Goal: Task Accomplishment & Management: Manage account settings

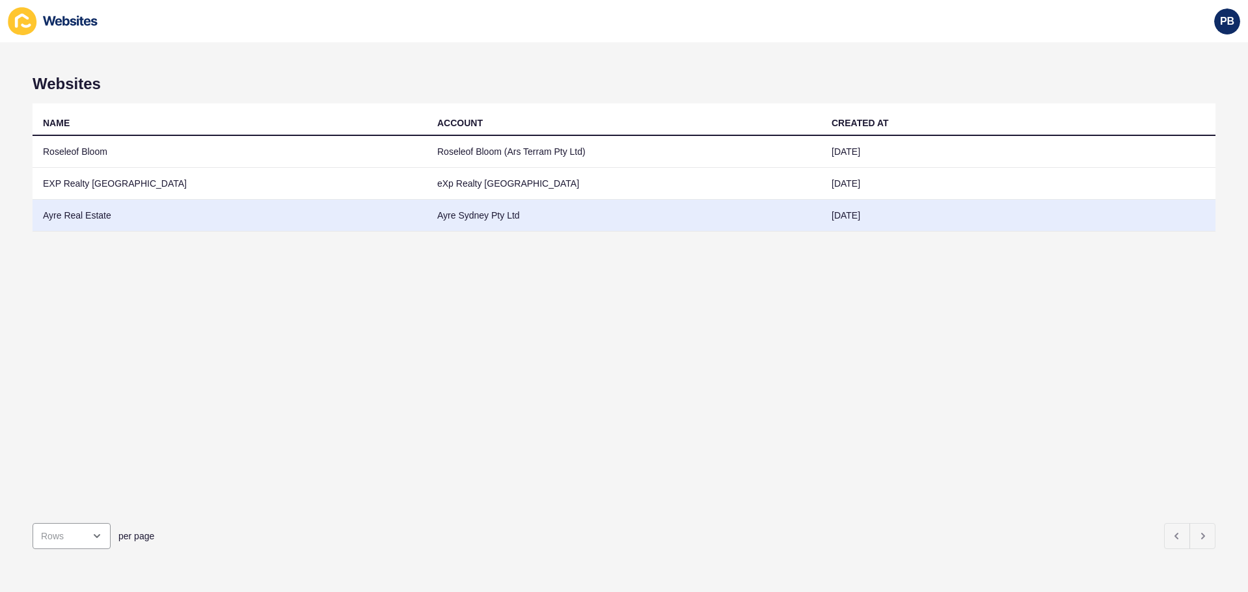
click at [175, 222] on td "Ayre Real Estate" at bounding box center [230, 216] width 394 height 32
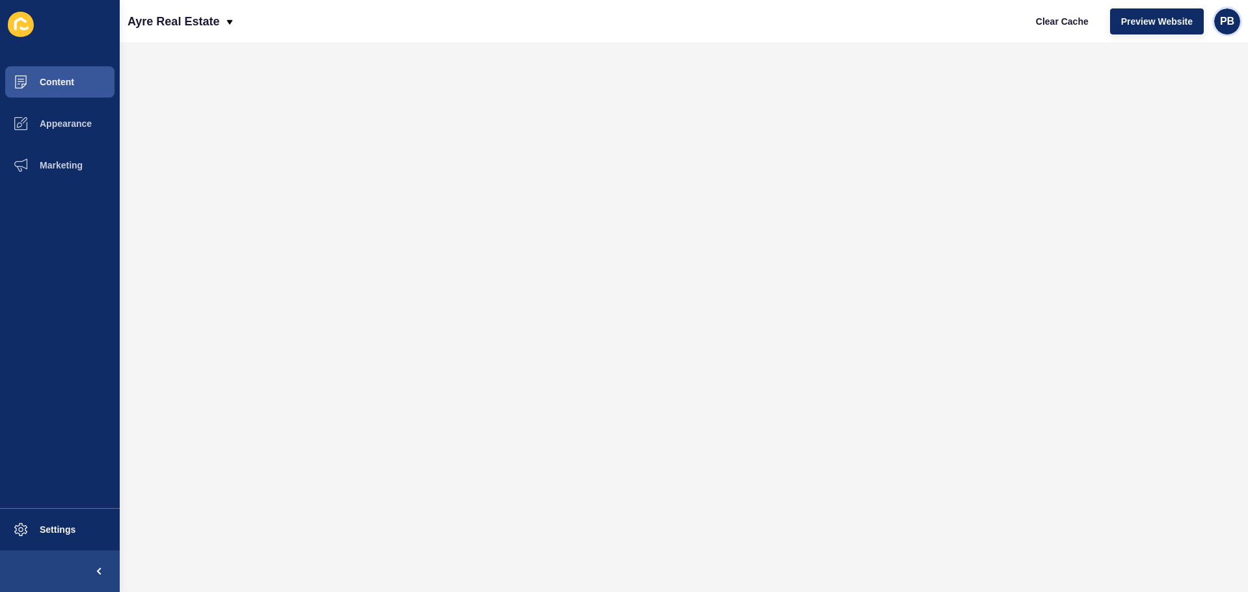
click at [1226, 21] on span "PB" at bounding box center [1227, 21] width 14 height 13
click at [1168, 113] on link "Logout" at bounding box center [1197, 108] width 96 height 29
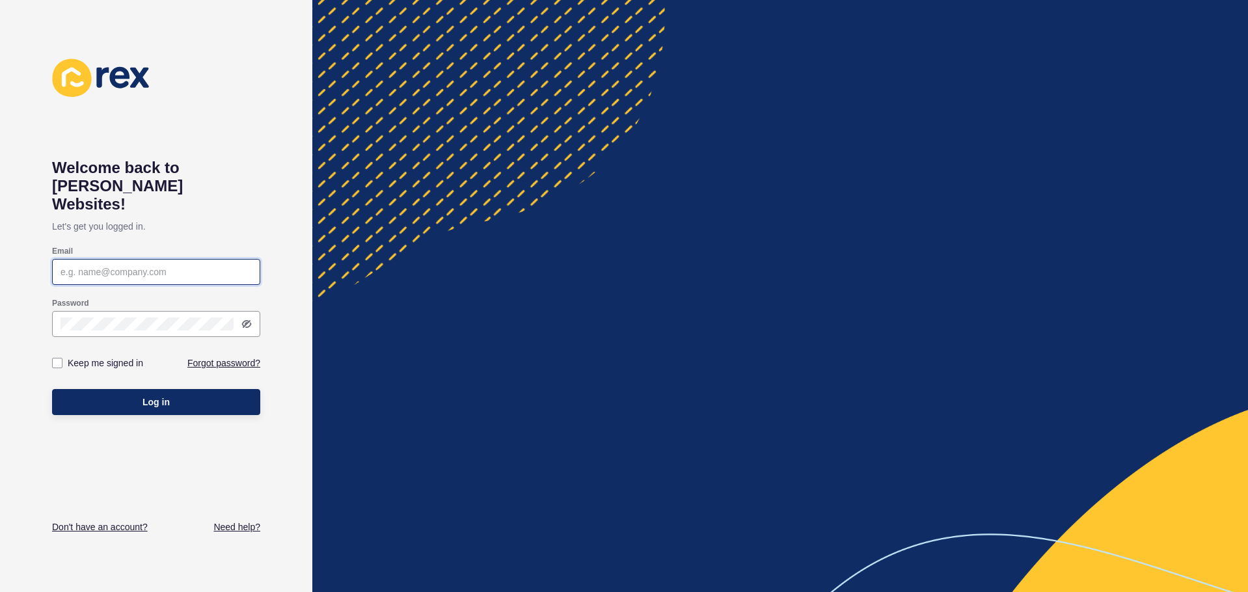
type input "[PERSON_NAME][EMAIL_ADDRESS][PERSON_NAME][DOMAIN_NAME]"
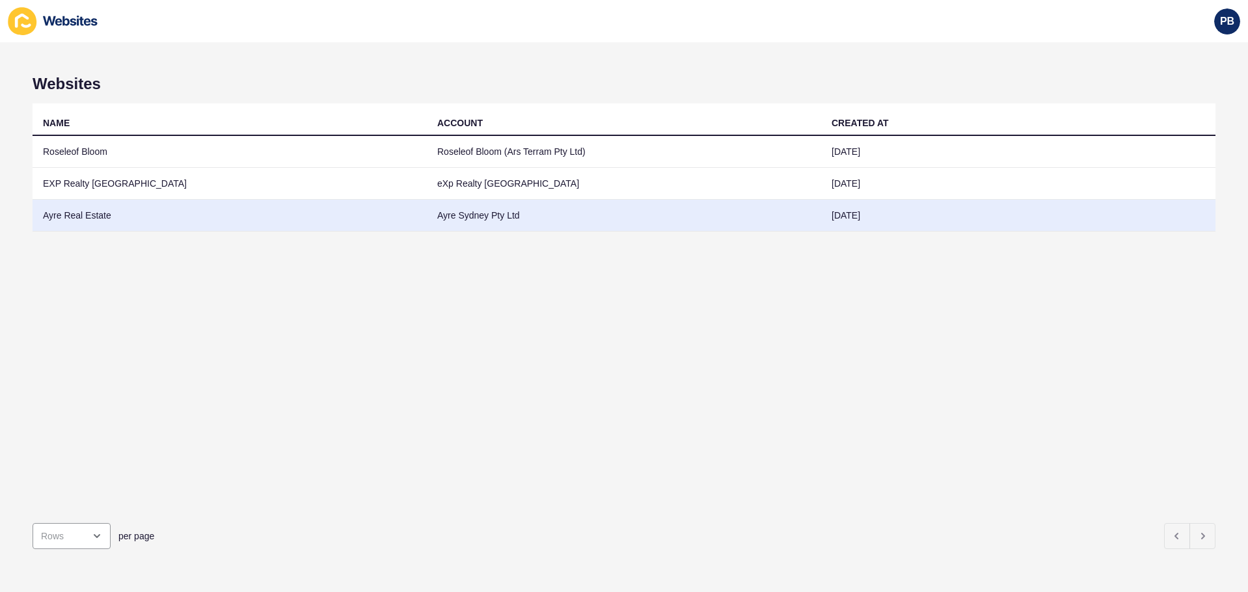
click at [129, 222] on td "Ayre Real Estate" at bounding box center [230, 216] width 394 height 32
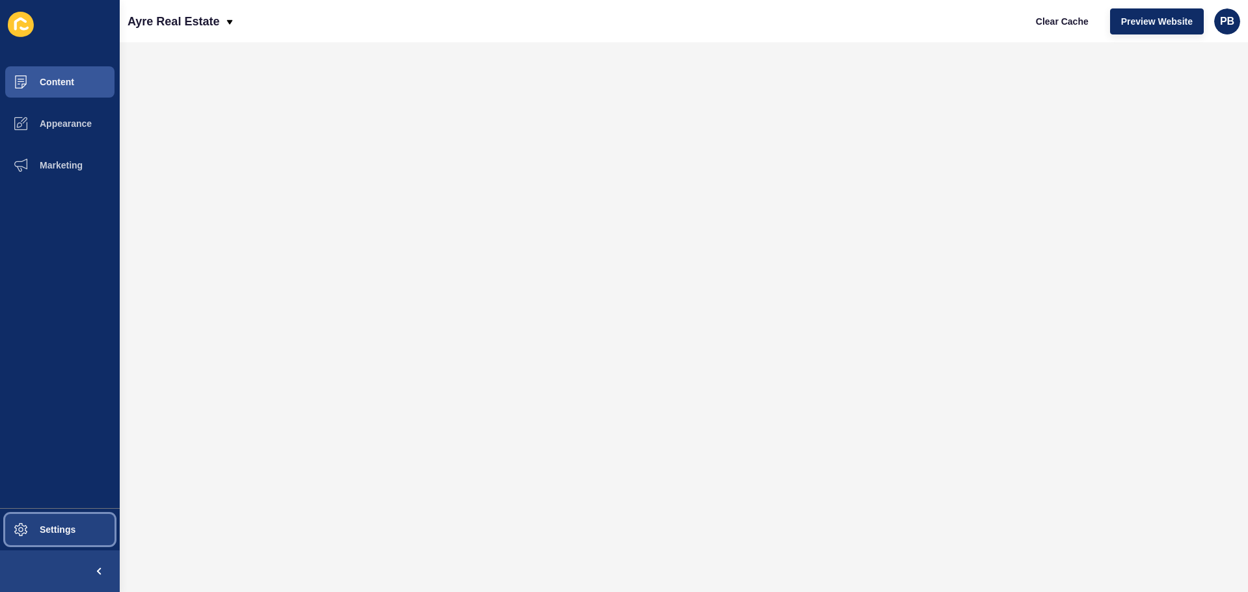
click at [65, 533] on span "Settings" at bounding box center [36, 529] width 77 height 10
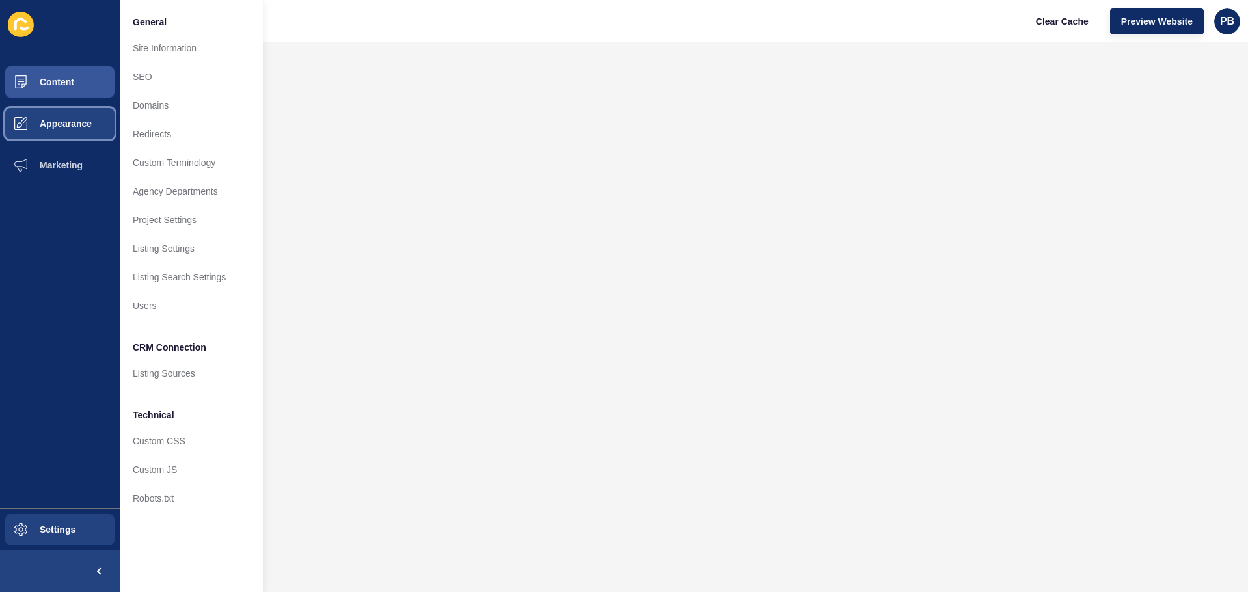
click at [69, 122] on span "Appearance" at bounding box center [45, 123] width 94 height 10
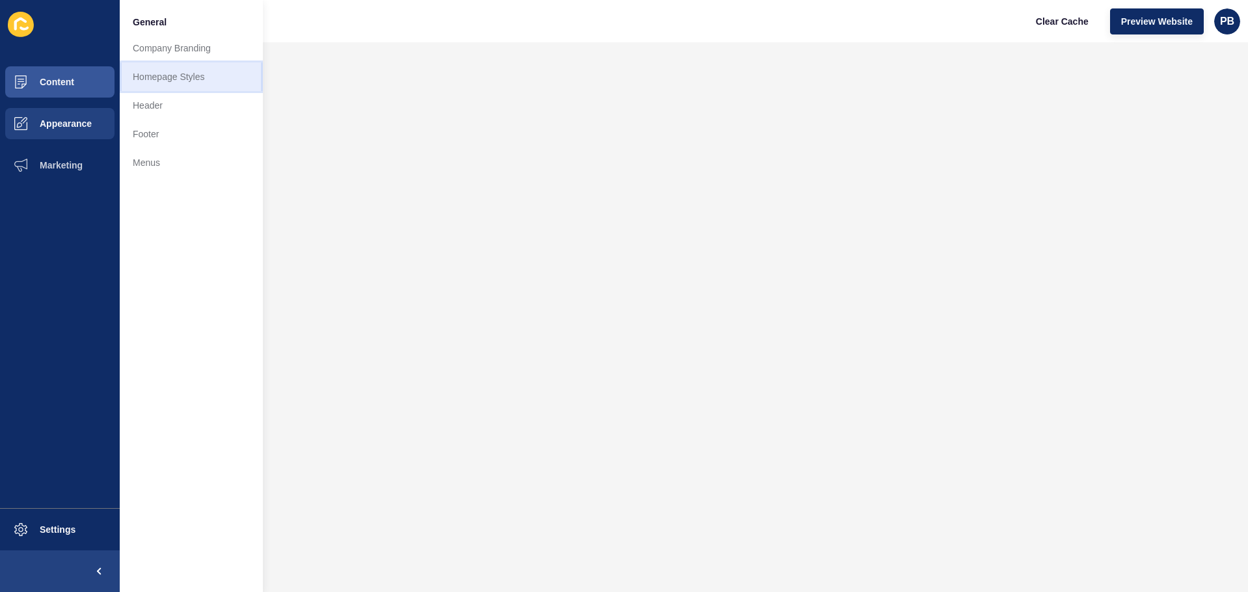
click at [206, 73] on link "Homepage Styles" at bounding box center [191, 76] width 143 height 29
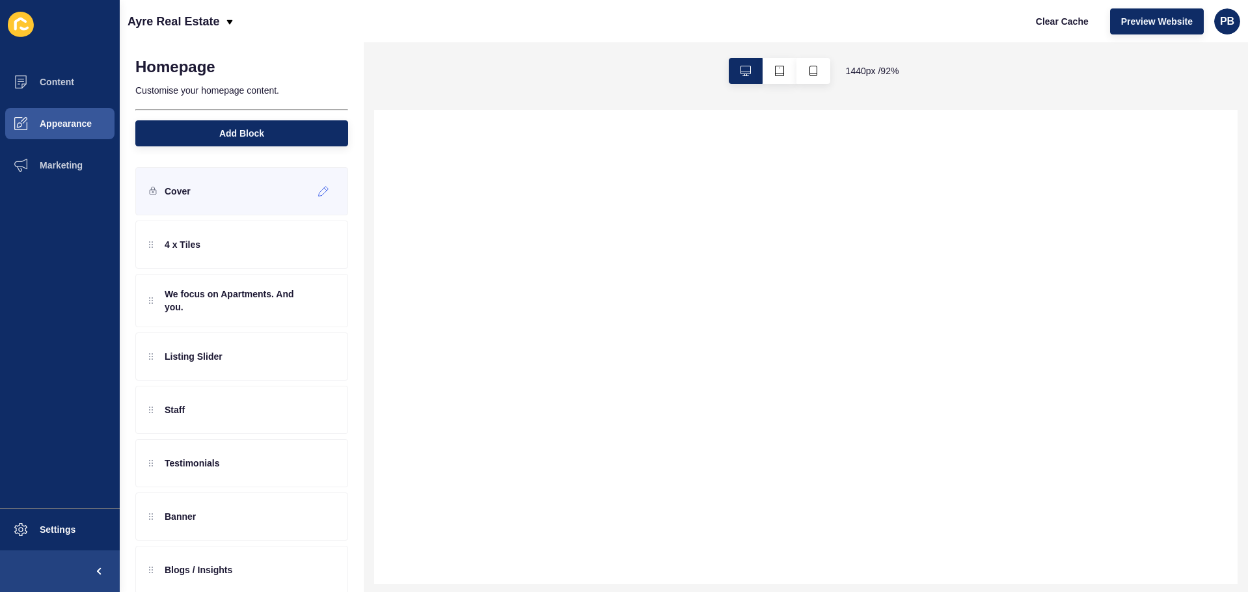
click at [215, 194] on div "Cover" at bounding box center [241, 191] width 213 height 48
click at [318, 191] on icon at bounding box center [323, 191] width 11 height 10
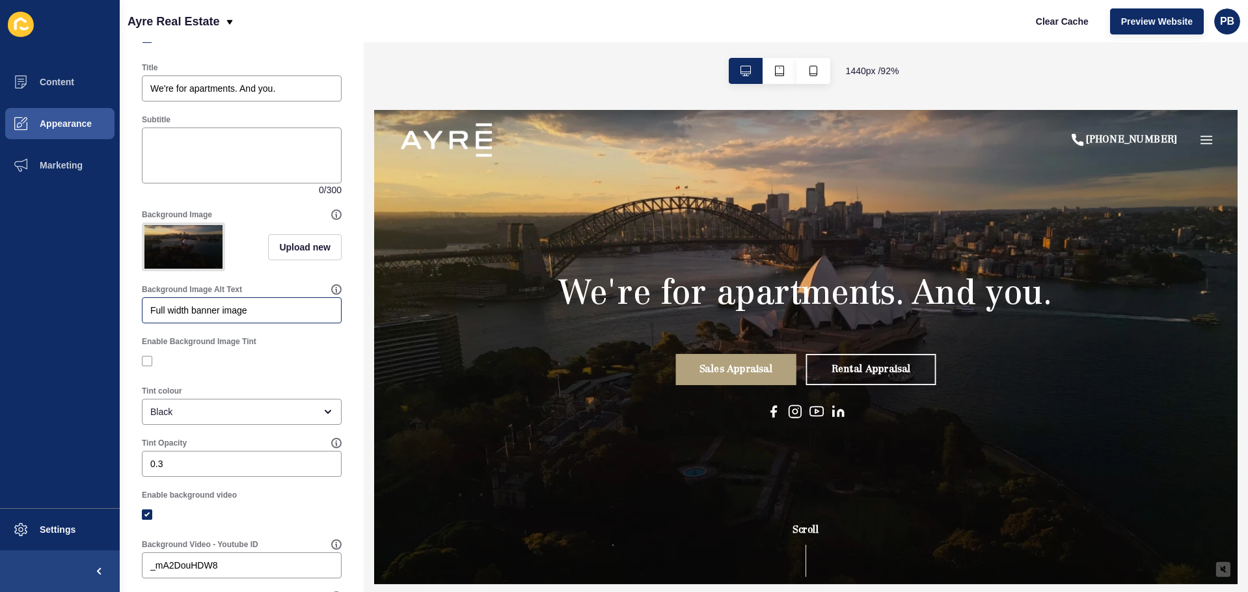
scroll to position [65, 0]
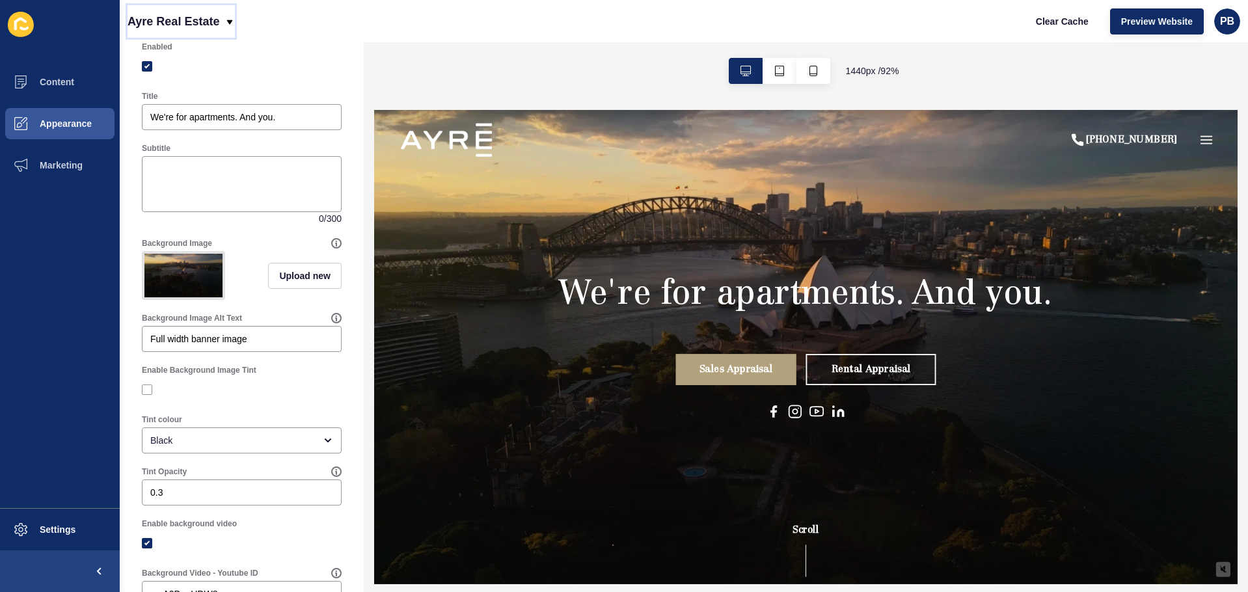
click at [222, 12] on div "Ayre Real Estate" at bounding box center [180, 21] width 107 height 33
click at [193, 50] on link "Roseleof Bloom" at bounding box center [209, 54] width 165 height 29
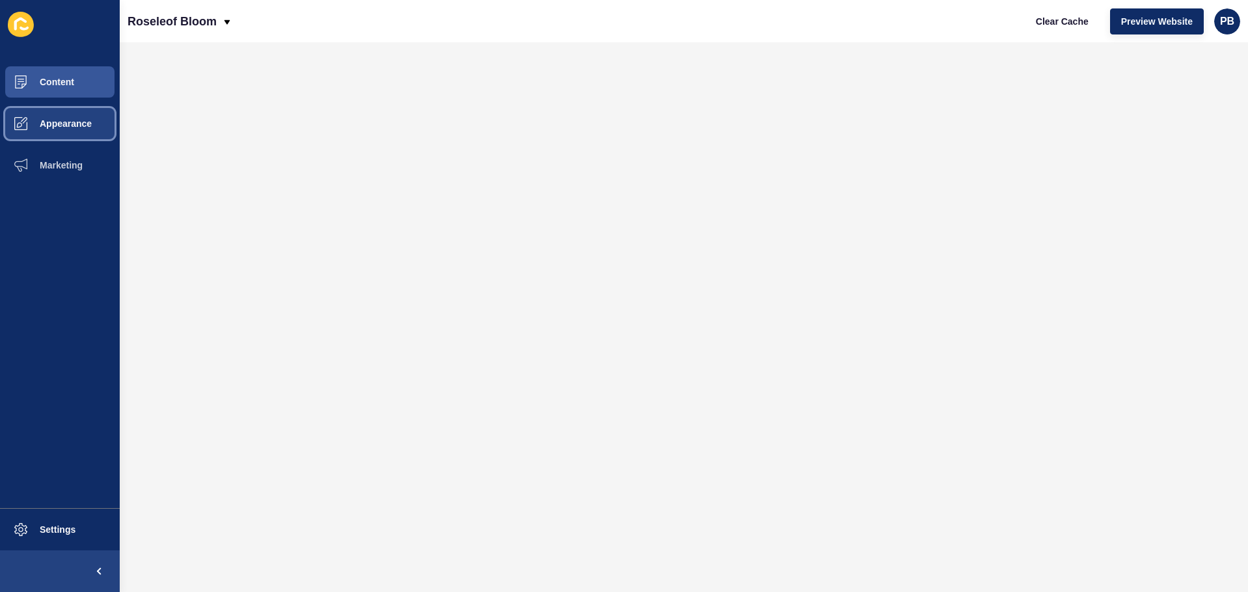
click at [71, 132] on button "Appearance" at bounding box center [60, 124] width 120 height 42
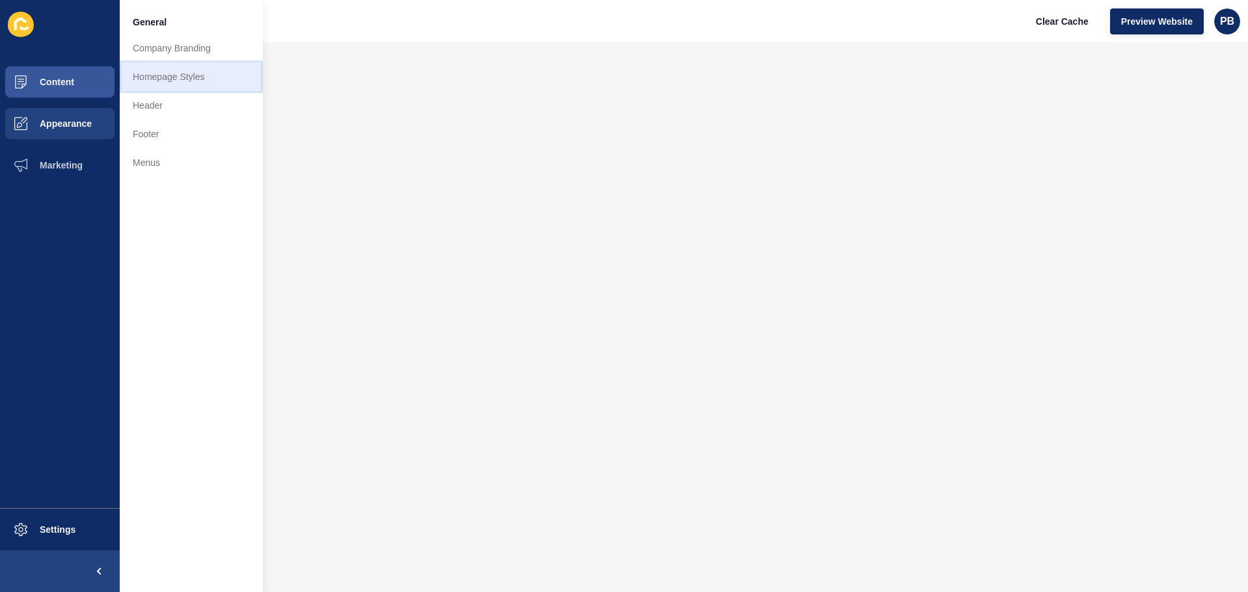
click at [209, 77] on link "Homepage Styles" at bounding box center [191, 76] width 143 height 29
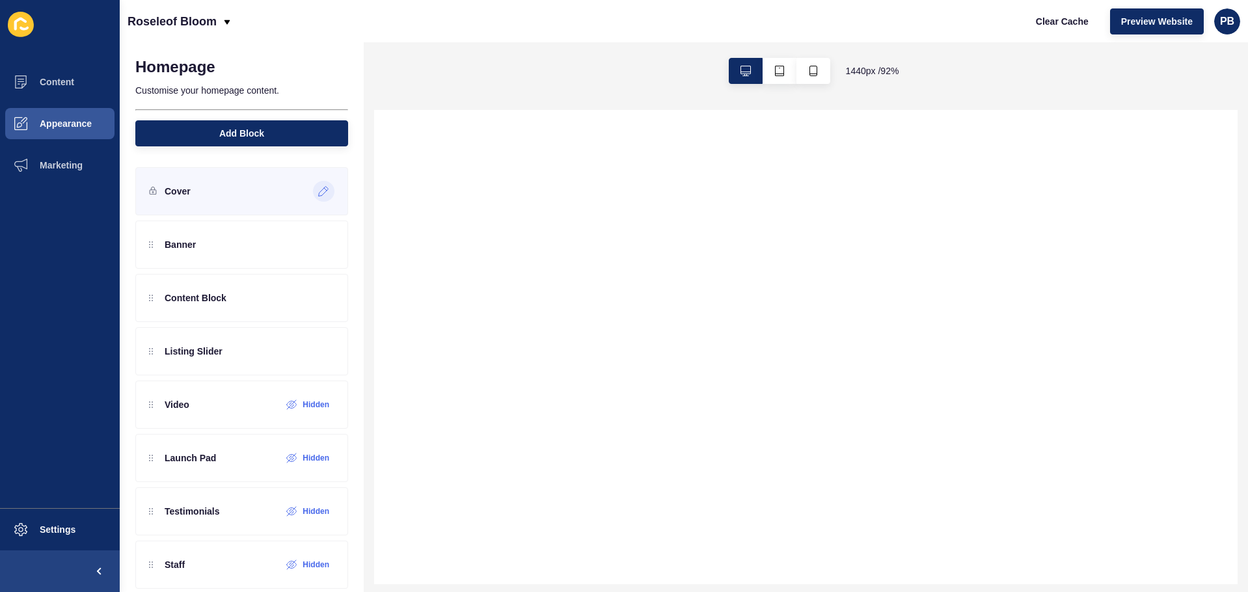
click at [313, 193] on div at bounding box center [323, 191] width 21 height 21
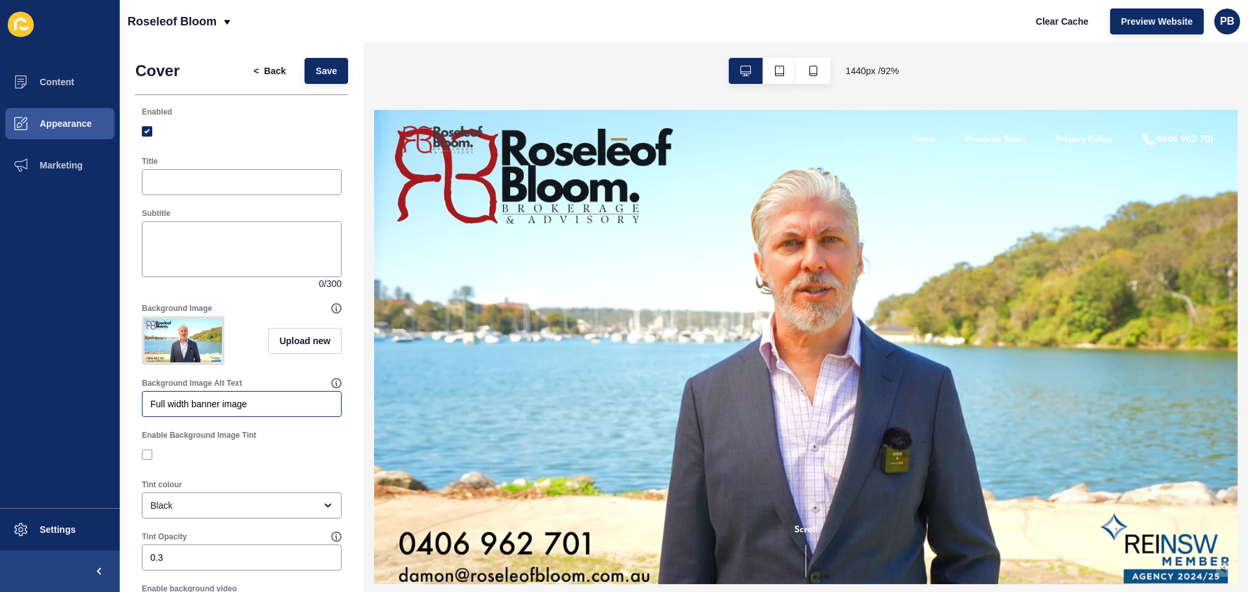
click at [265, 410] on div "Full width banner image" at bounding box center [242, 404] width 200 height 26
click at [268, 410] on input "Full width banner image" at bounding box center [241, 403] width 183 height 13
click at [269, 466] on div at bounding box center [242, 454] width 200 height 23
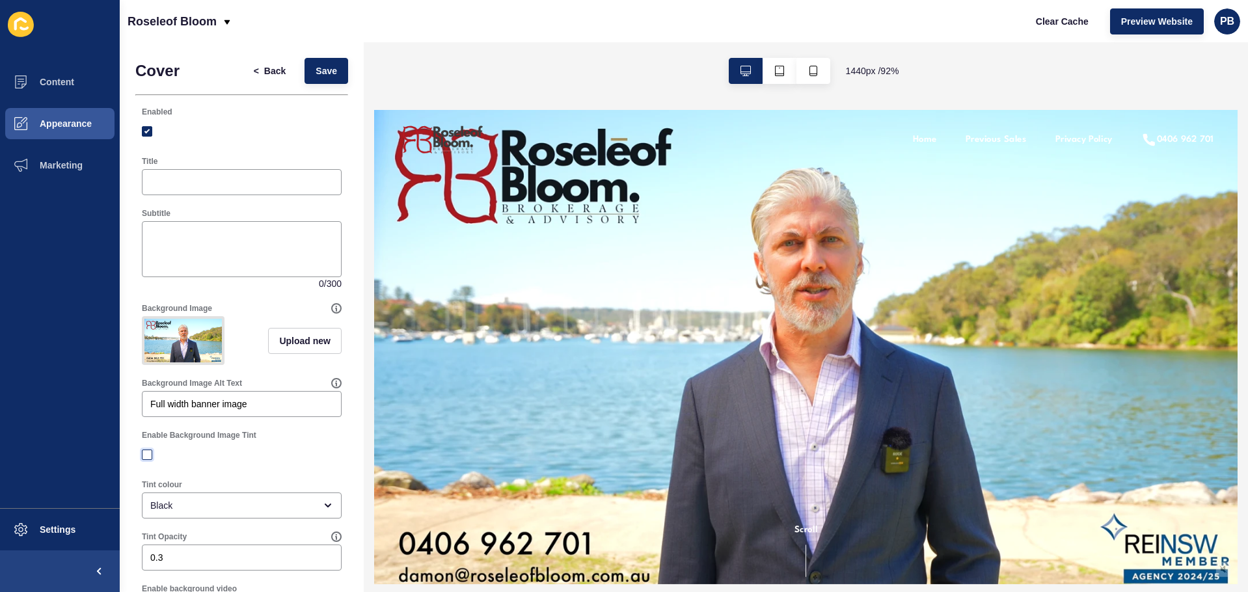
click at [152, 460] on label at bounding box center [147, 454] width 10 height 10
click at [152, 459] on input "Enable Background Image Tint" at bounding box center [148, 455] width 8 height 8
click at [151, 460] on label at bounding box center [147, 454] width 10 height 10
click at [151, 459] on input "Enable Background Image Tint" at bounding box center [148, 455] width 8 height 8
checkbox input "false"
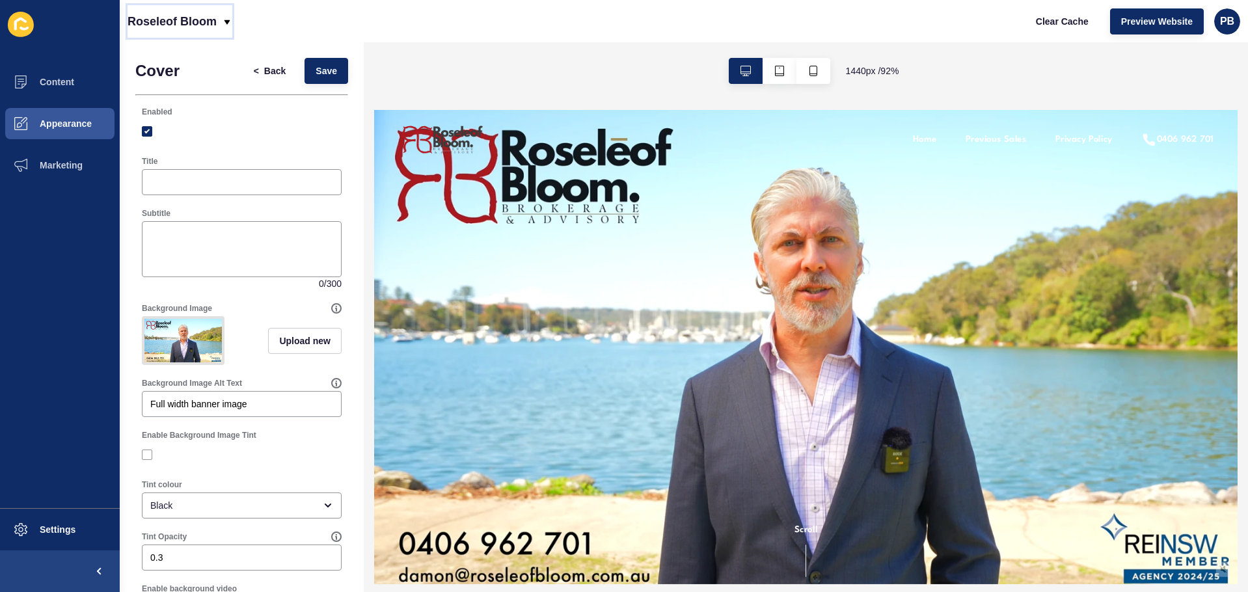
click at [228, 27] on icon at bounding box center [227, 22] width 10 height 10
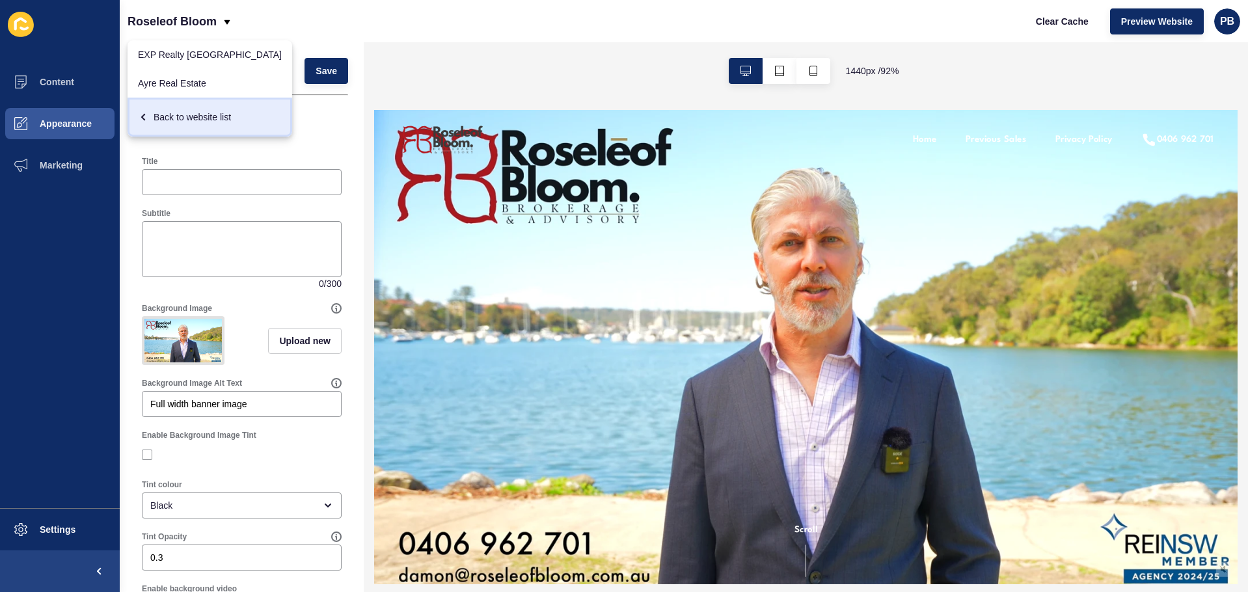
click at [189, 98] on link "Back to website list" at bounding box center [209, 117] width 165 height 39
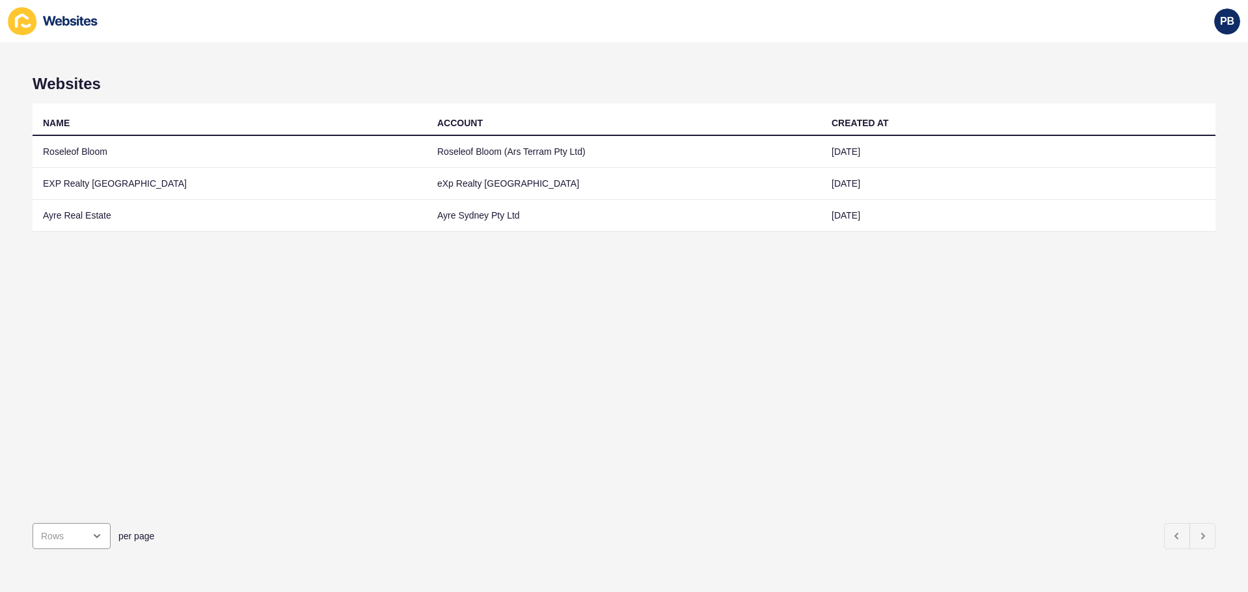
click at [189, 98] on div "Websites NAME ACCOUNT CREATED AT Roseleof Bloom Roseleof Bloom (Ars Terram Pty …" at bounding box center [624, 317] width 1248 height 550
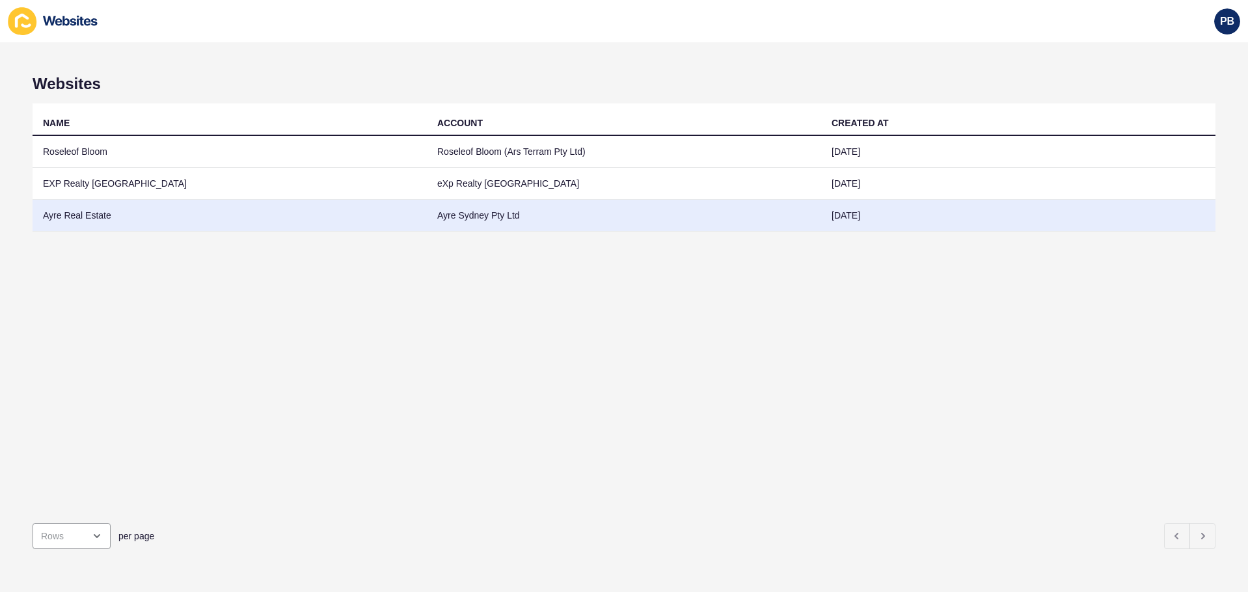
click at [101, 220] on td "Ayre Real Estate" at bounding box center [230, 216] width 394 height 32
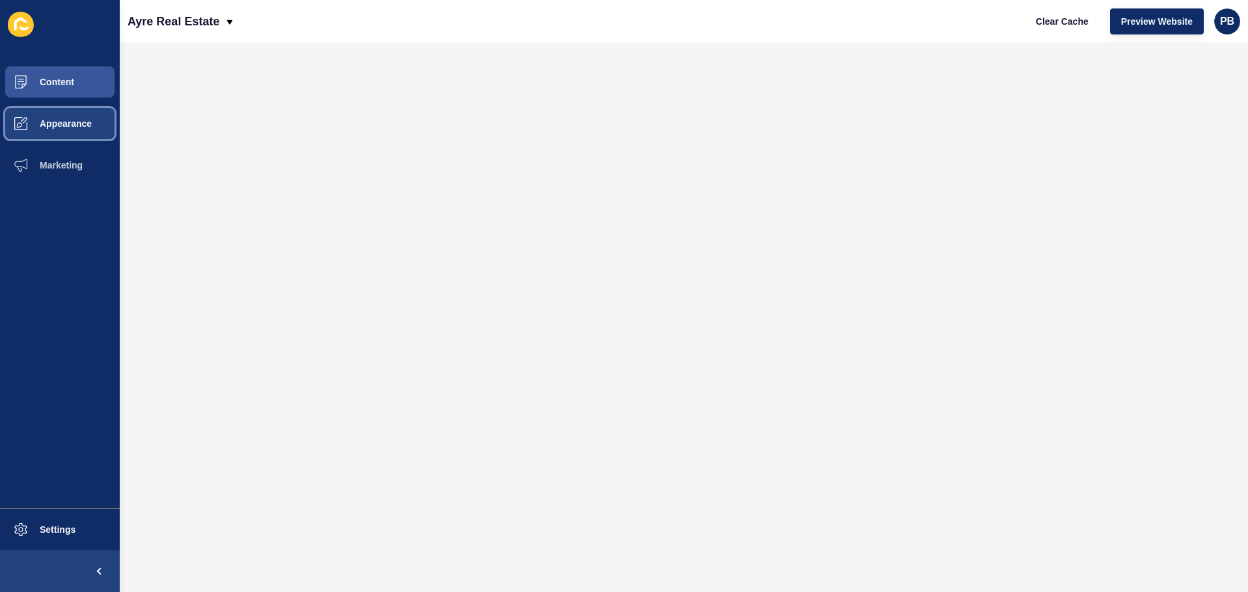
click at [64, 129] on button "Appearance" at bounding box center [60, 124] width 120 height 42
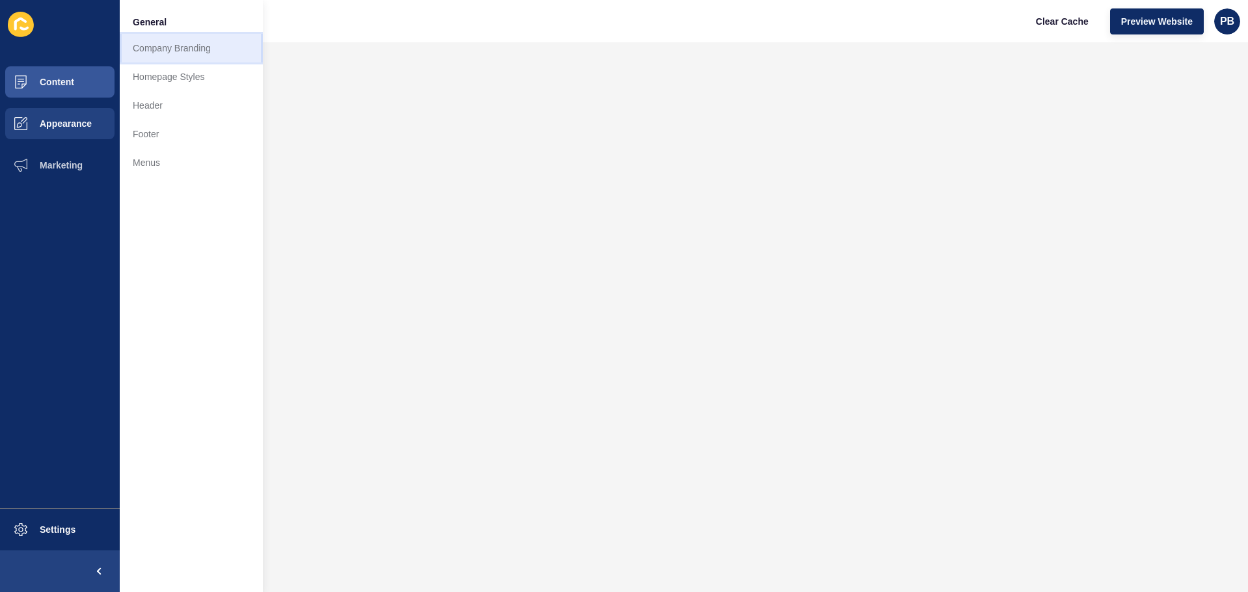
click at [180, 49] on link "Company Branding" at bounding box center [191, 48] width 143 height 29
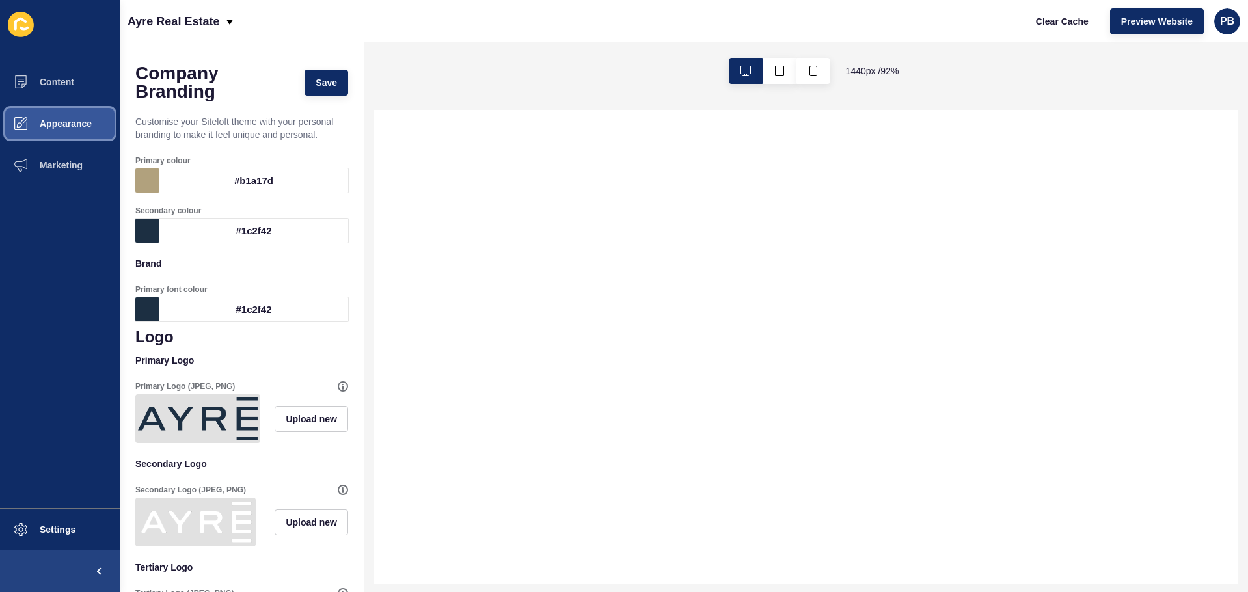
click at [60, 133] on button "Appearance" at bounding box center [60, 124] width 120 height 42
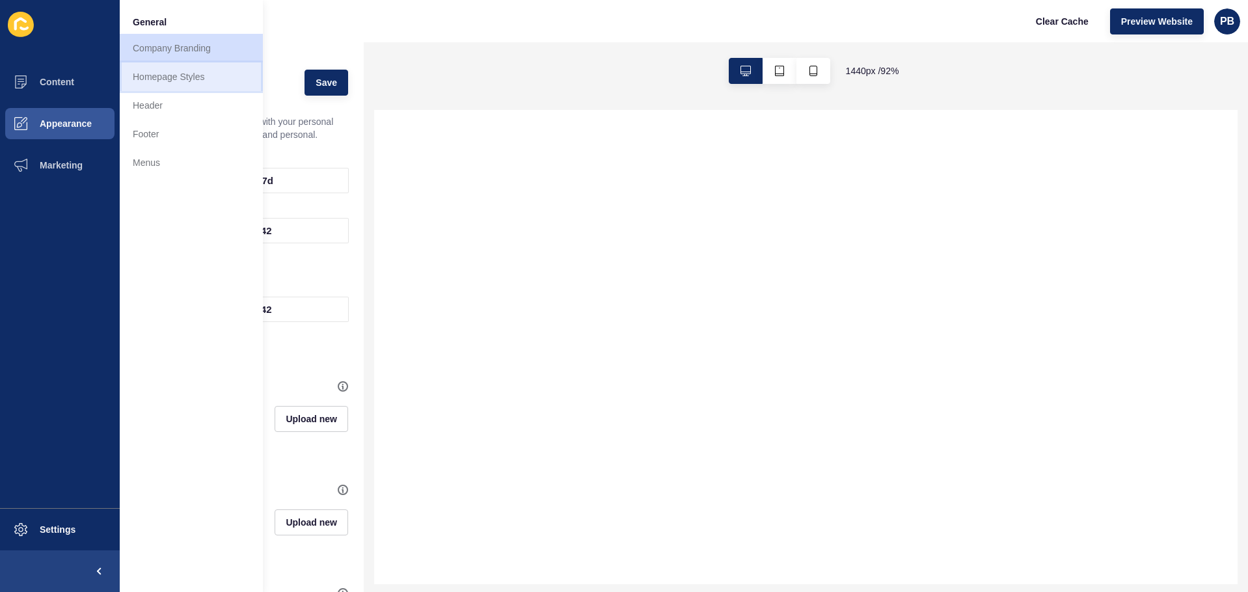
click at [170, 77] on link "Homepage Styles" at bounding box center [191, 76] width 143 height 29
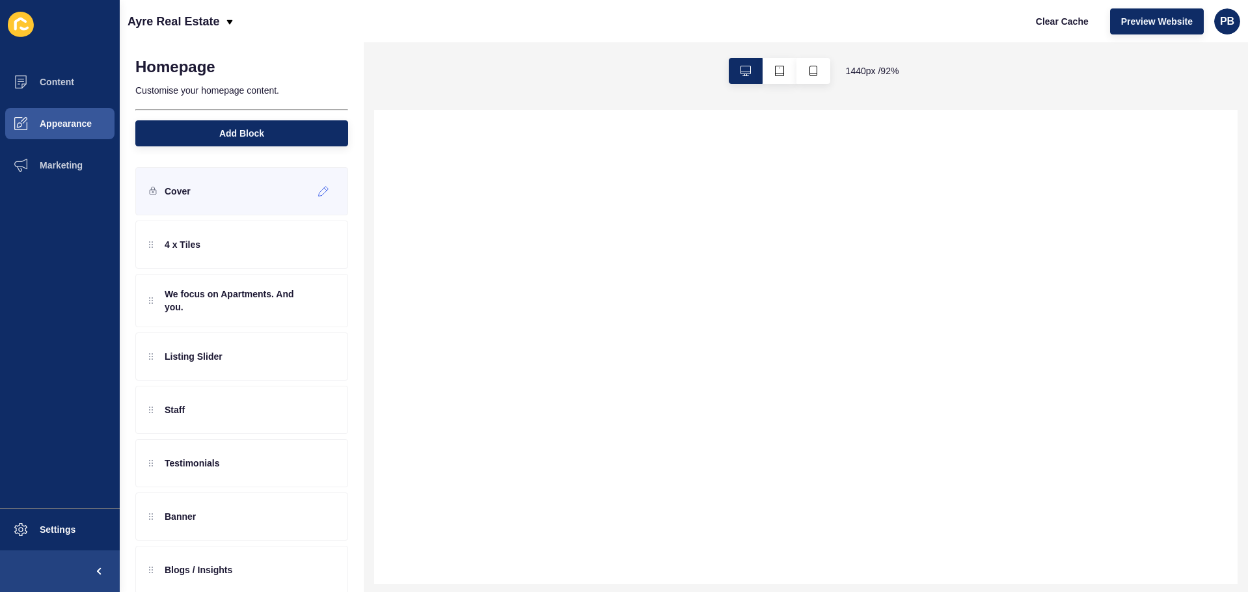
click at [202, 184] on div "Cover" at bounding box center [241, 191] width 213 height 48
click at [313, 199] on div at bounding box center [323, 191] width 21 height 21
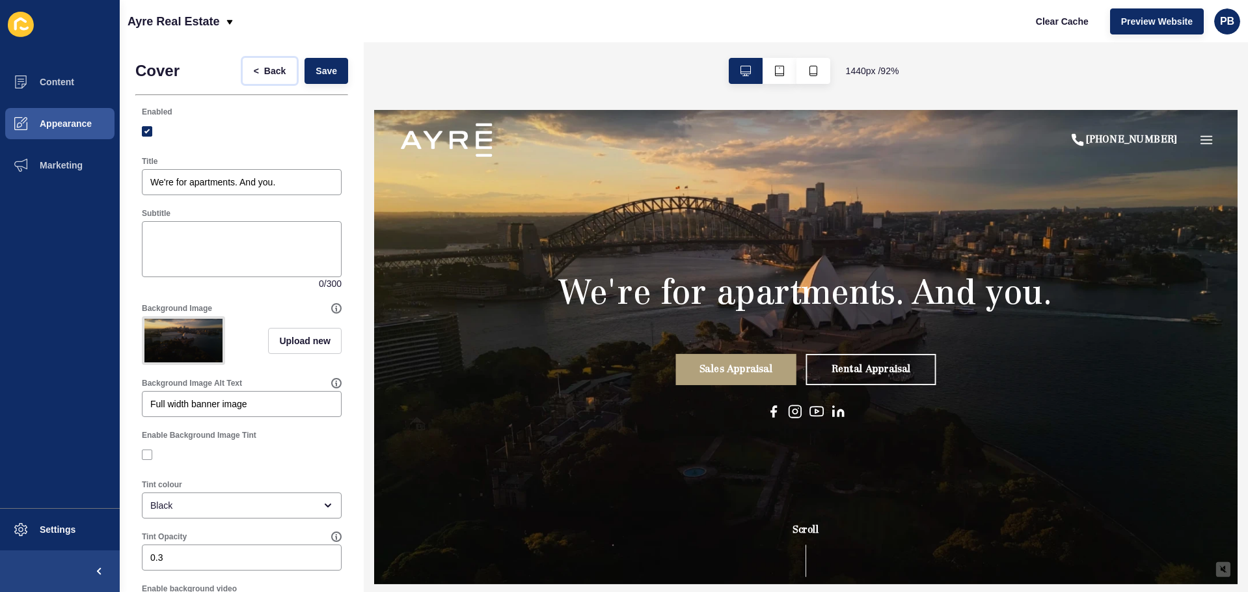
click at [254, 69] on span "<" at bounding box center [259, 70] width 10 height 13
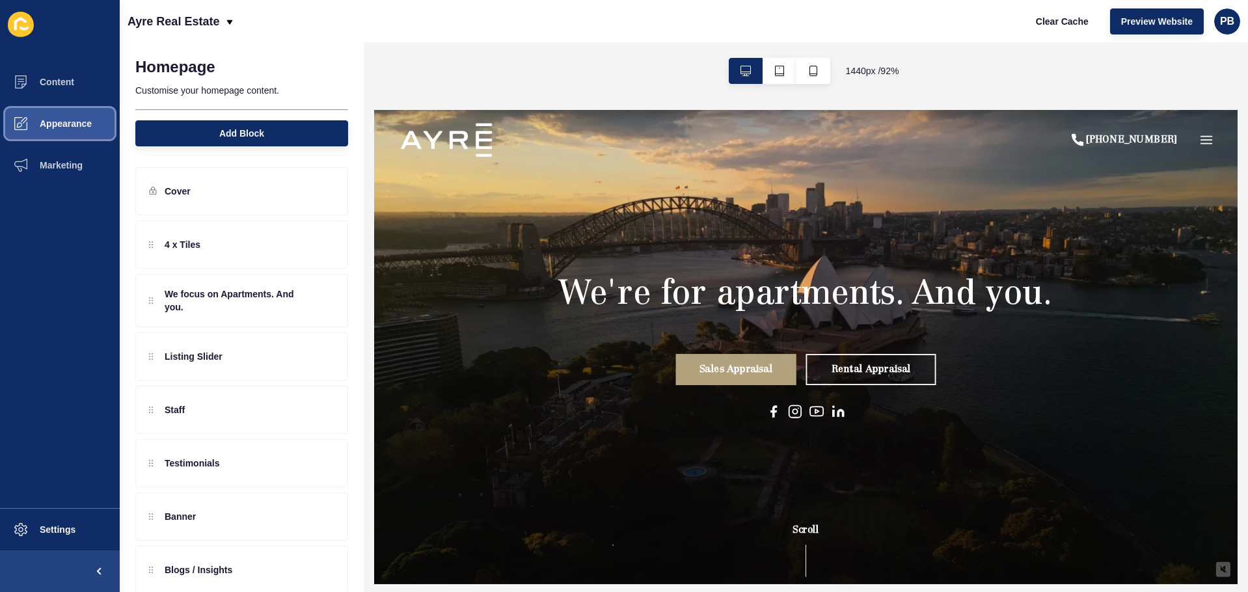
click at [77, 113] on button "Appearance" at bounding box center [60, 124] width 120 height 42
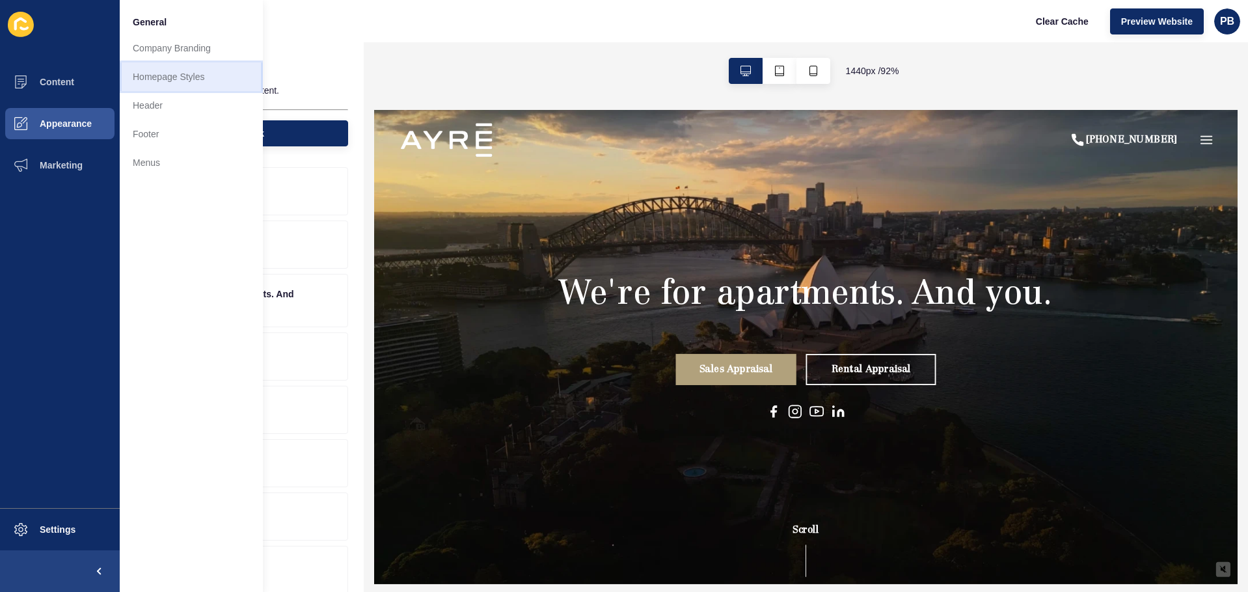
click at [178, 84] on link "Homepage Styles" at bounding box center [191, 76] width 143 height 29
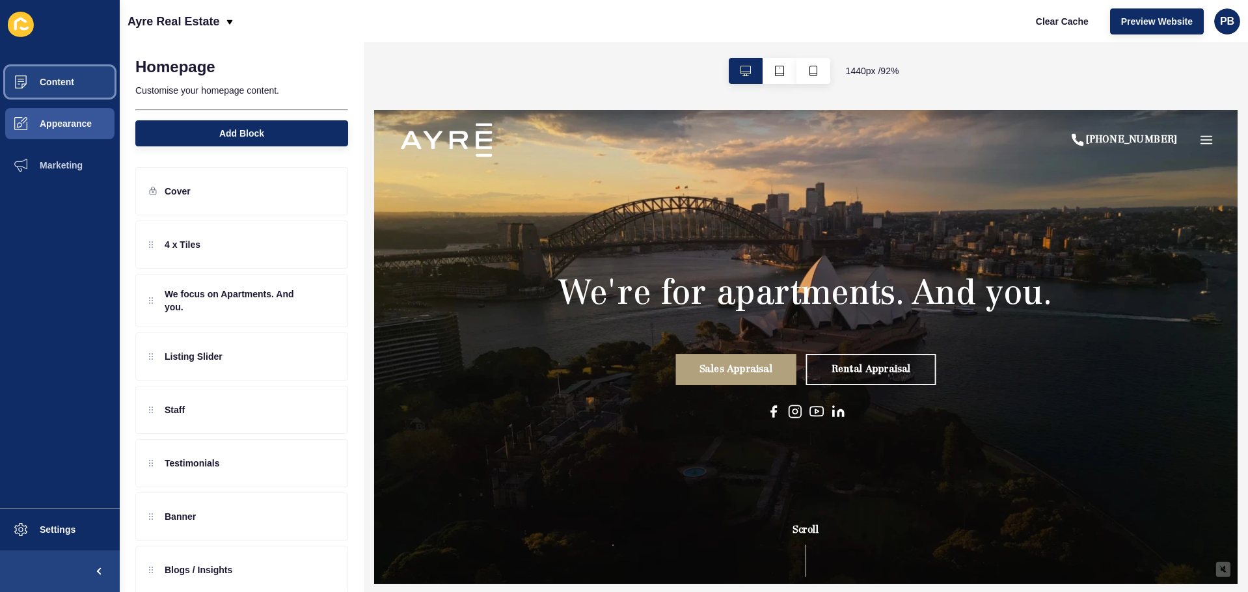
click at [66, 87] on button "Content" at bounding box center [60, 82] width 120 height 42
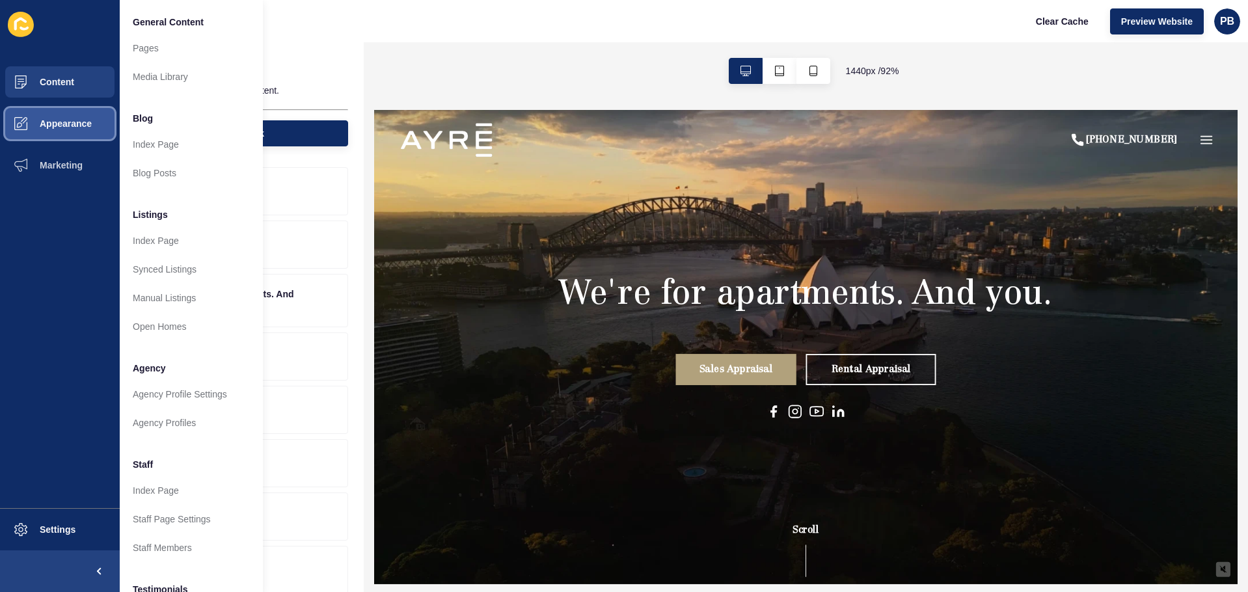
click at [75, 130] on button "Appearance" at bounding box center [60, 124] width 120 height 42
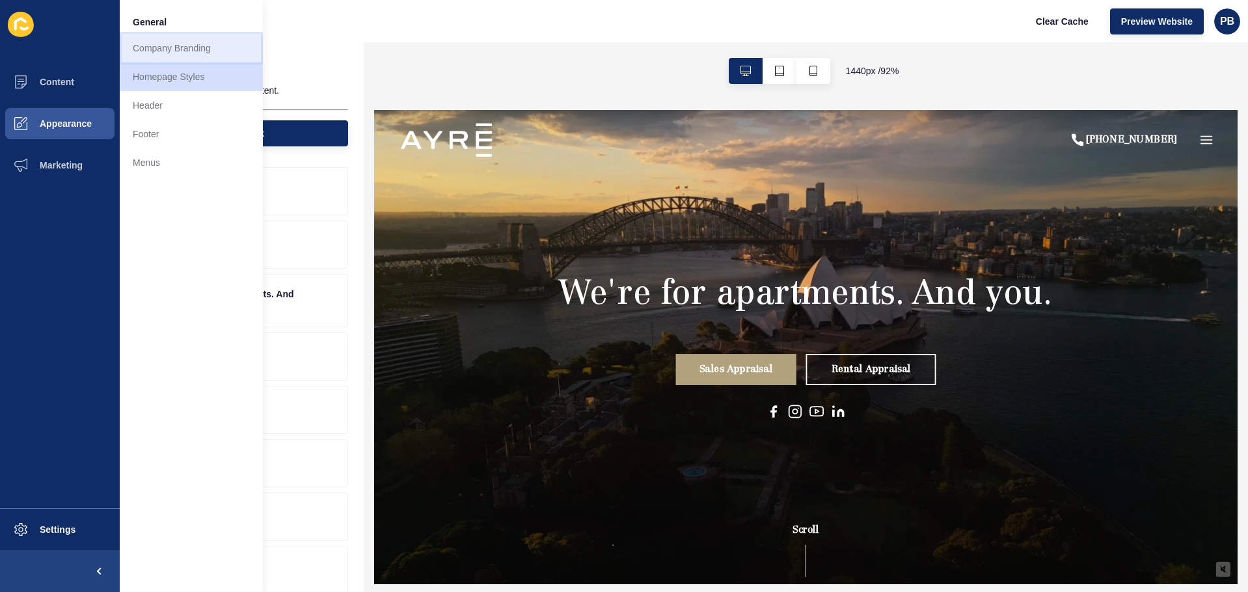
click at [183, 61] on link "Company Branding" at bounding box center [191, 48] width 143 height 29
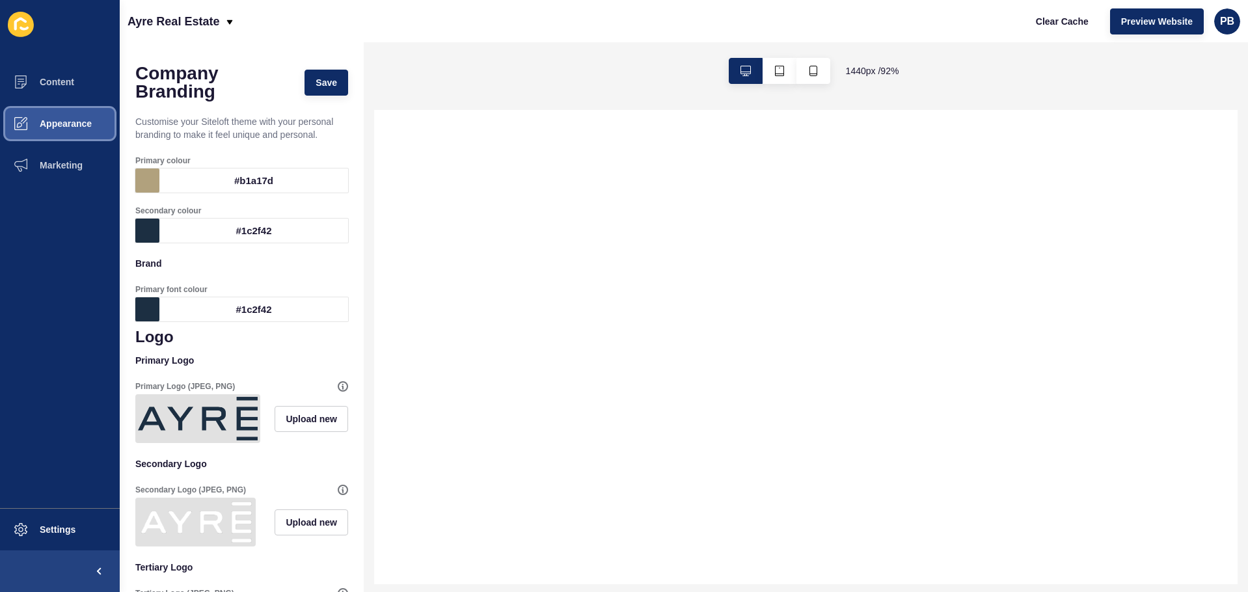
click at [96, 120] on button "Appearance" at bounding box center [60, 124] width 120 height 42
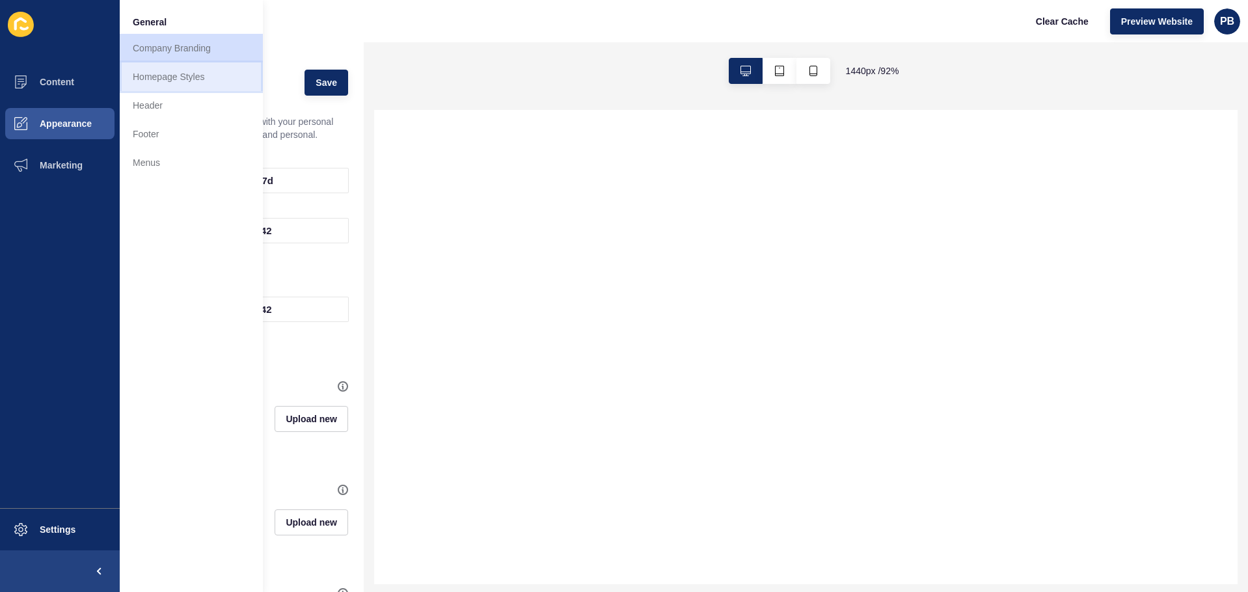
click at [180, 80] on link "Homepage Styles" at bounding box center [191, 76] width 143 height 29
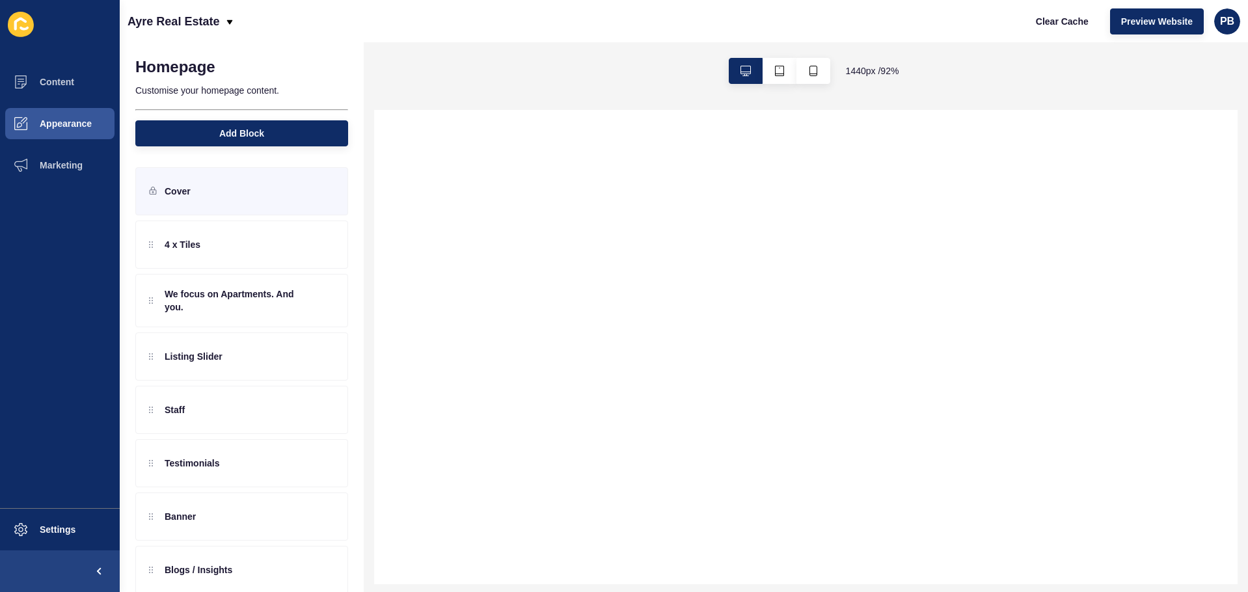
click at [198, 193] on div "Cover" at bounding box center [241, 191] width 213 height 48
click at [190, 23] on p "Ayre Real Estate" at bounding box center [173, 21] width 92 height 33
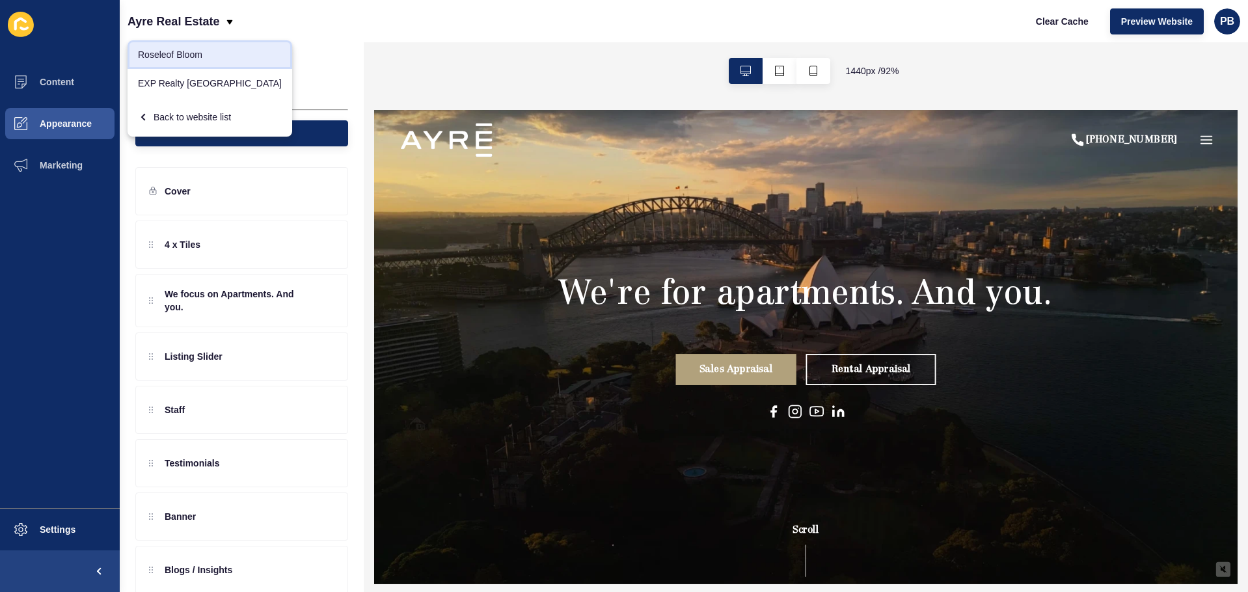
click at [200, 56] on link "Roseleof Bloom" at bounding box center [209, 54] width 165 height 29
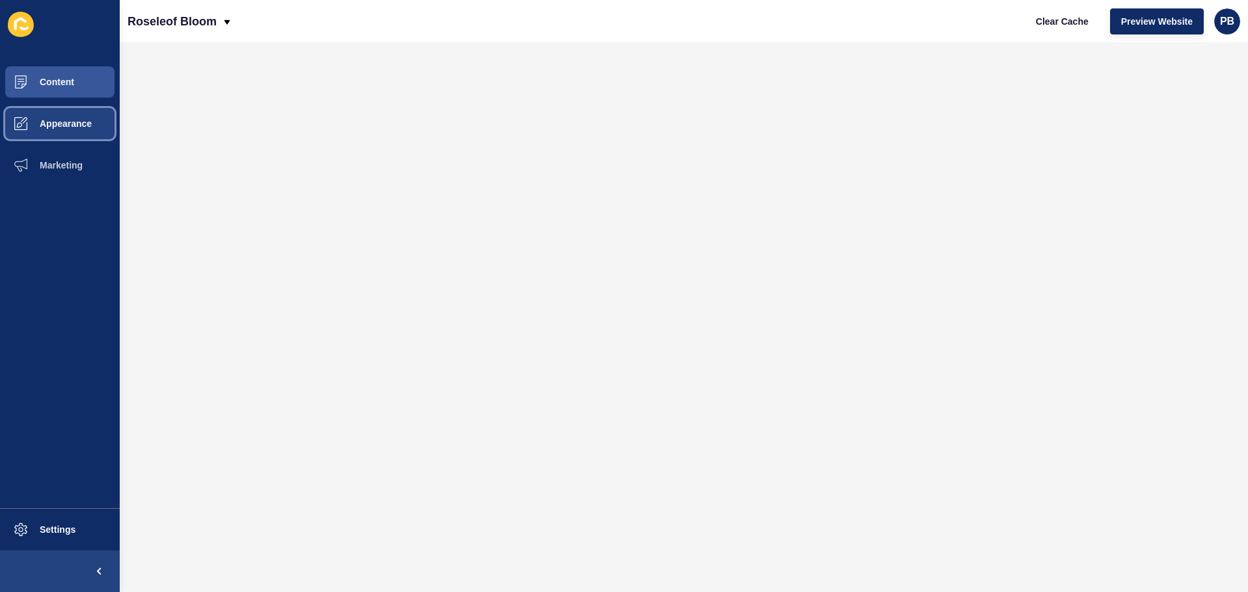
click at [68, 129] on button "Appearance" at bounding box center [60, 124] width 120 height 42
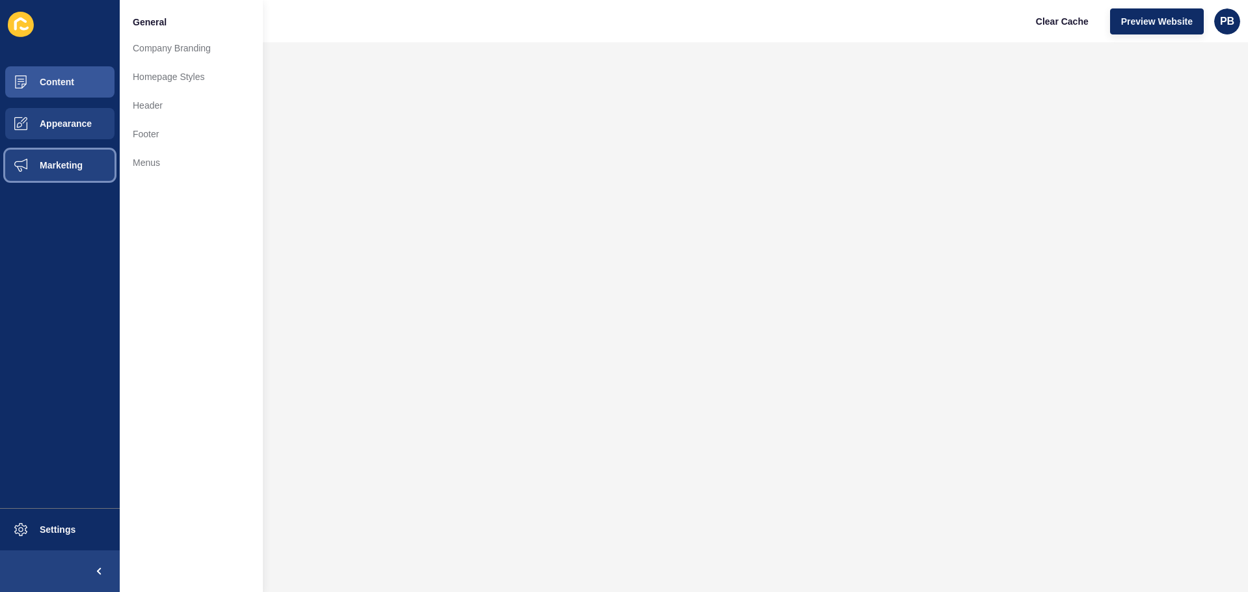
click at [85, 172] on button "Marketing" at bounding box center [60, 165] width 120 height 42
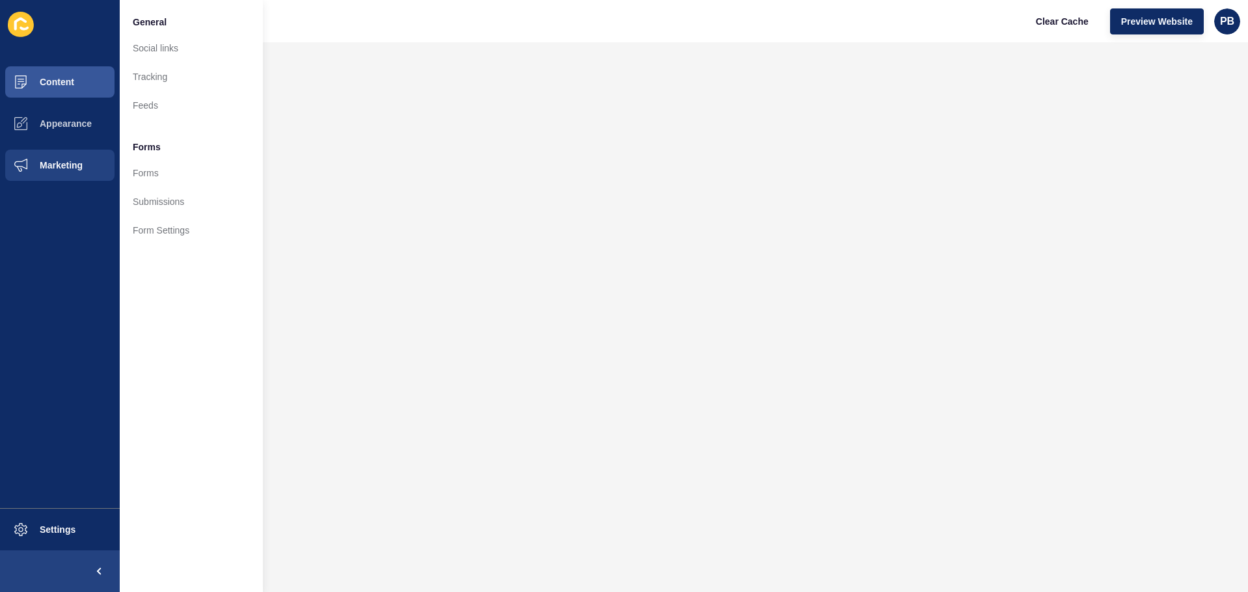
click at [475, 36] on div "Roseleof Bloom Clear Cache Preview Website PB" at bounding box center [684, 21] width 1128 height 42
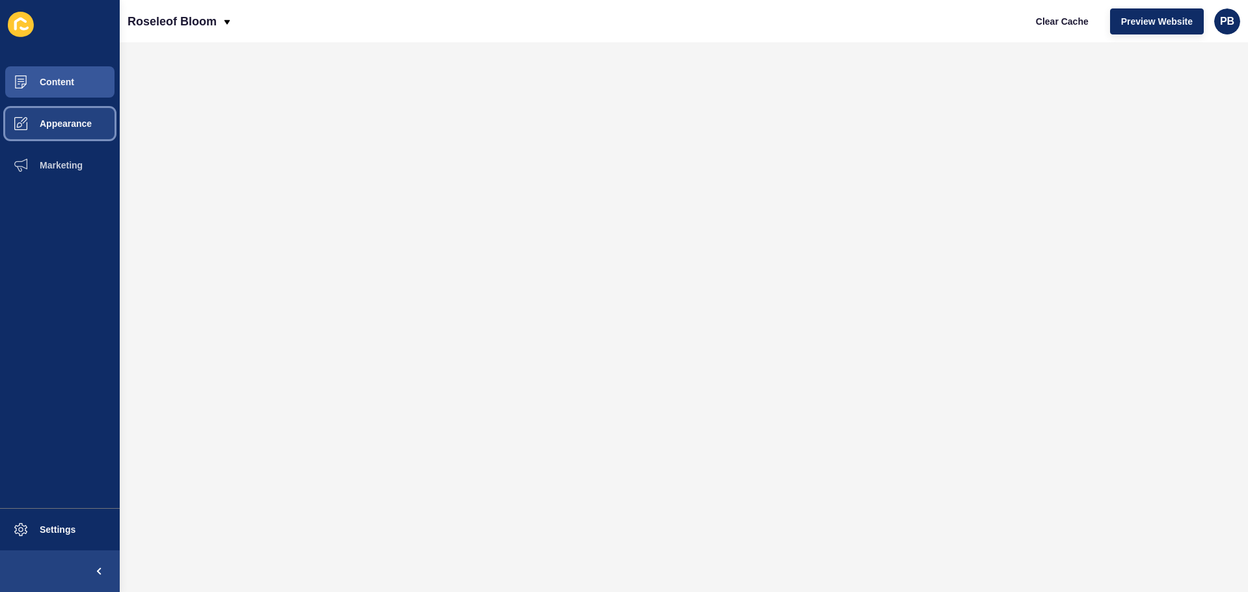
click at [75, 131] on button "Appearance" at bounding box center [60, 124] width 120 height 42
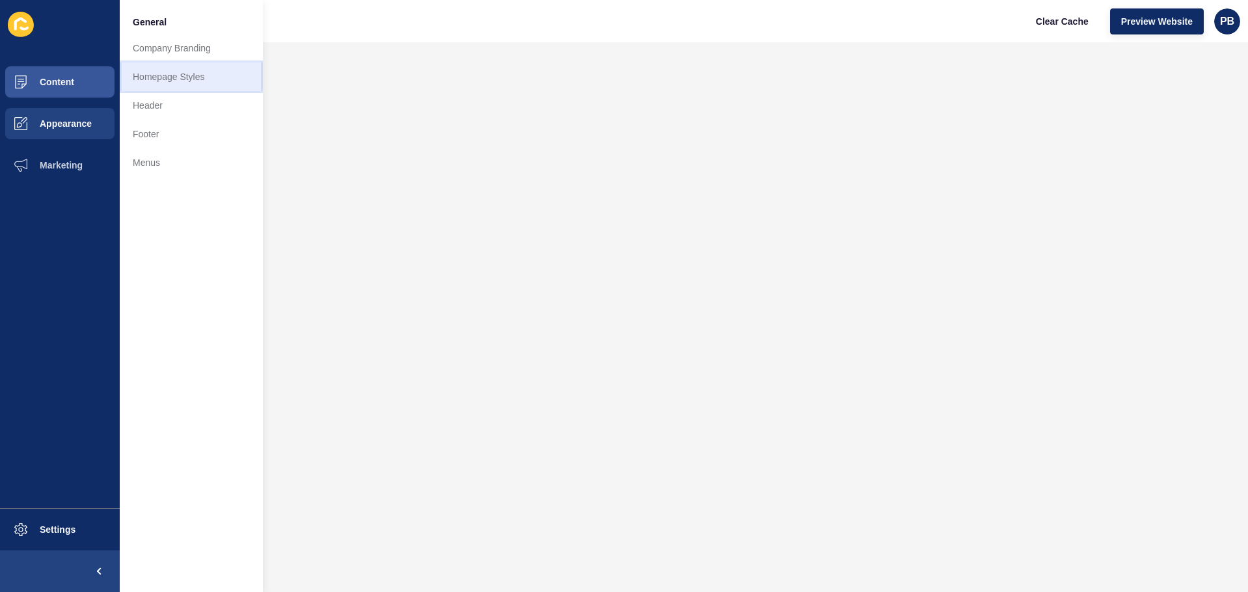
click at [194, 78] on link "Homepage Styles" at bounding box center [191, 76] width 143 height 29
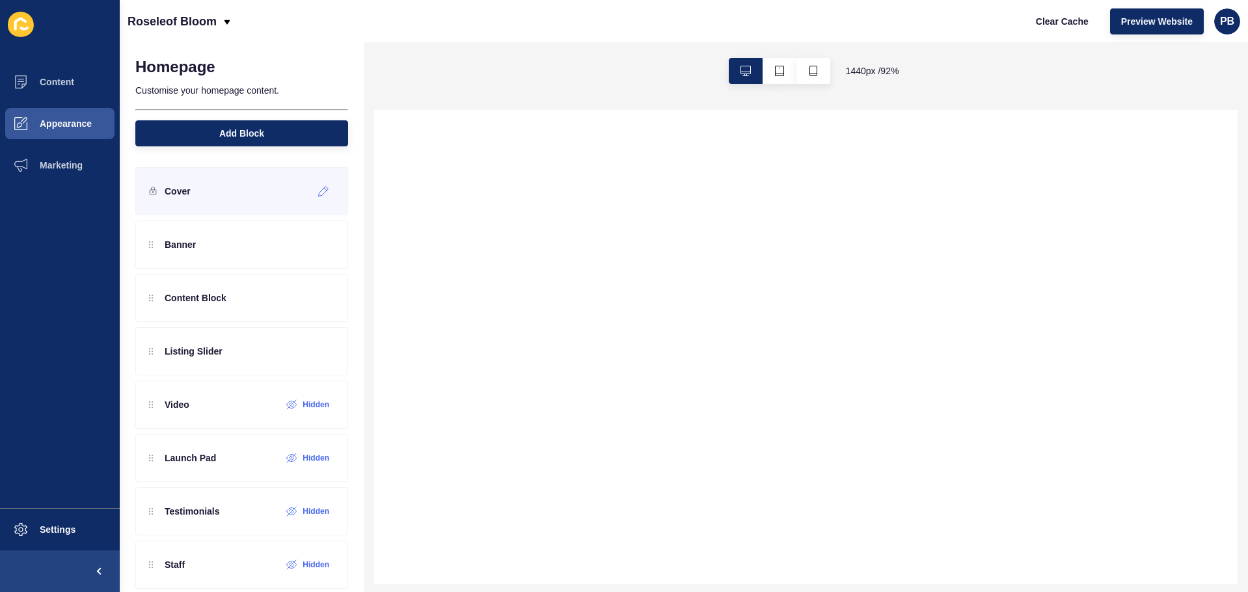
click at [233, 200] on div "Cover" at bounding box center [241, 191] width 213 height 48
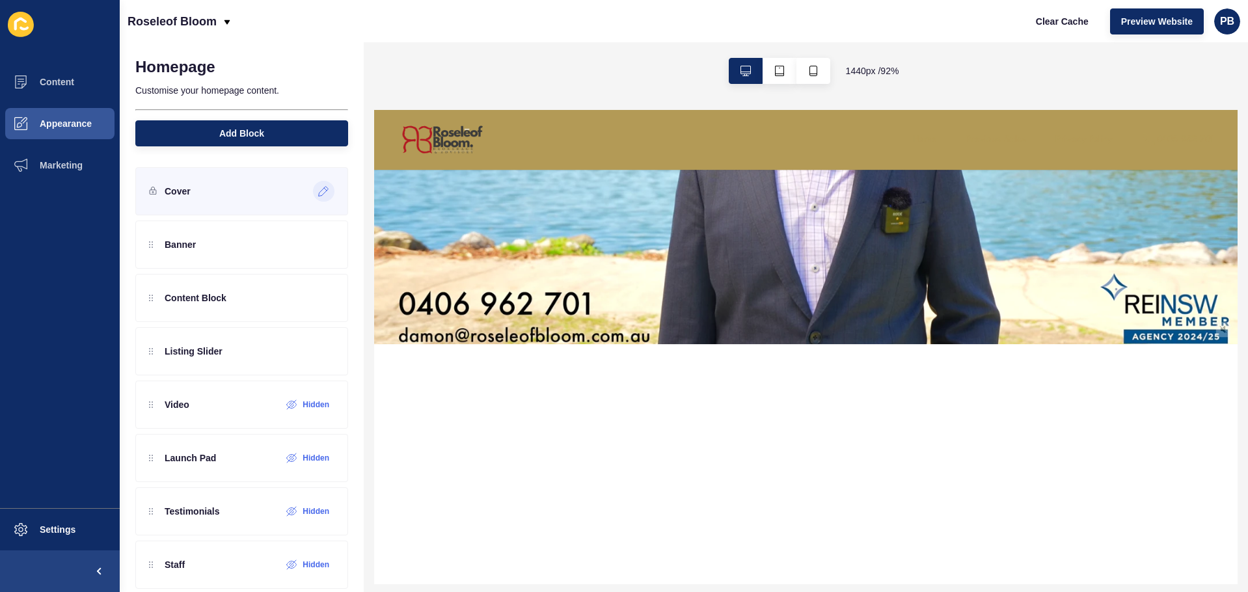
click at [313, 189] on div at bounding box center [323, 191] width 21 height 21
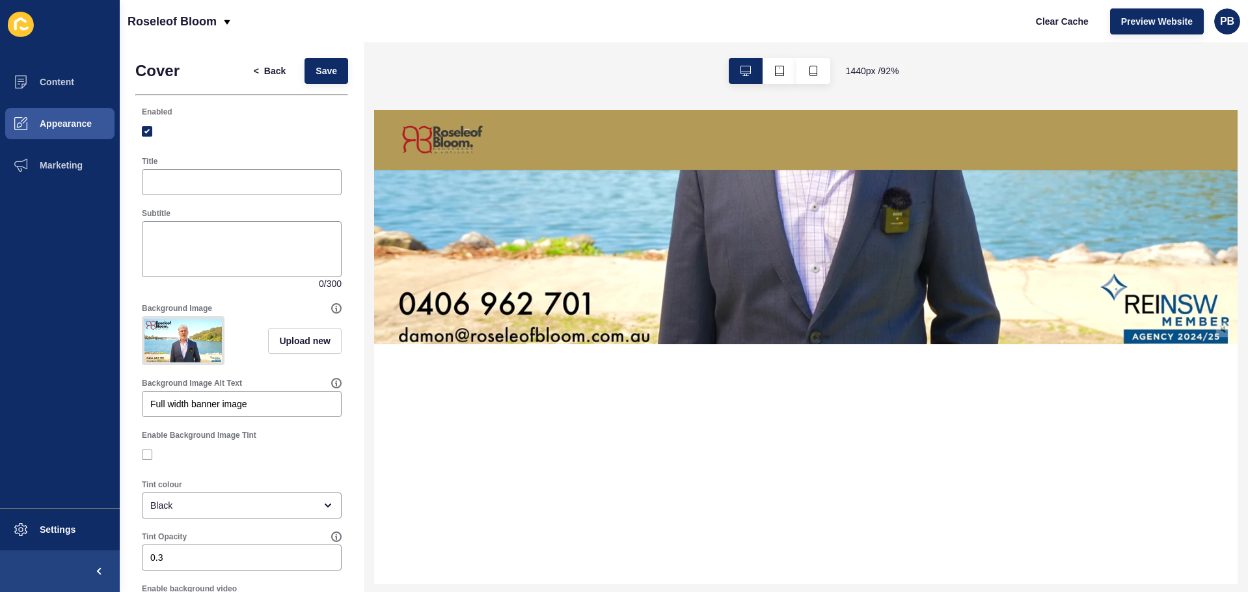
click at [199, 338] on img at bounding box center [182, 341] width 77 height 44
click at [288, 354] on button "Upload new" at bounding box center [305, 341] width 74 height 26
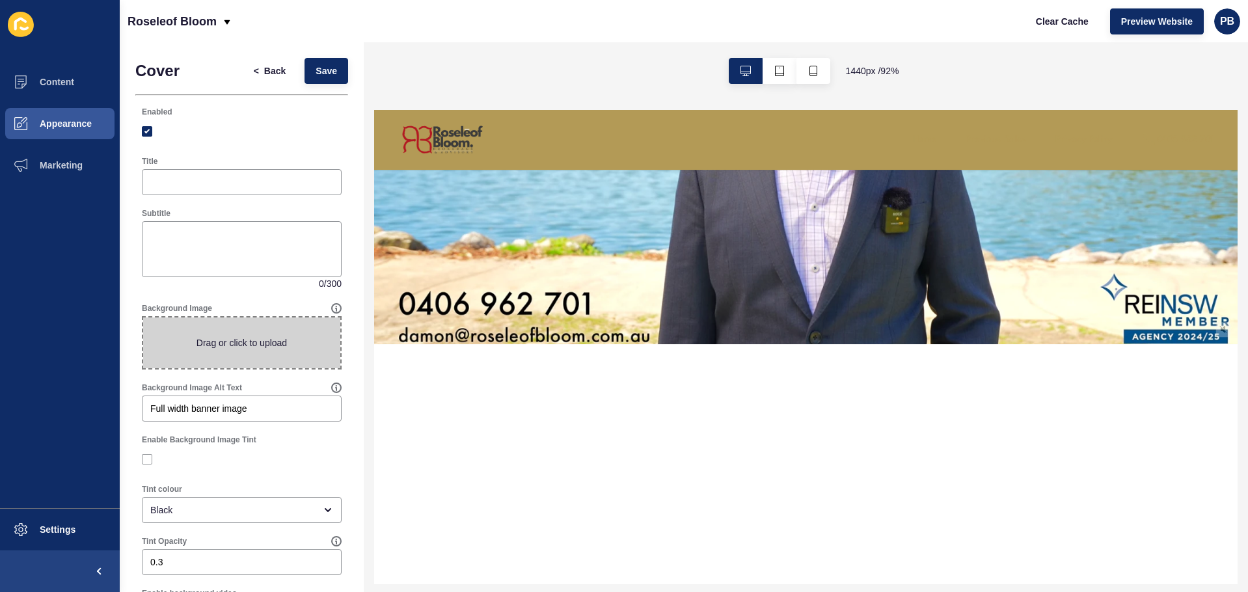
click at [234, 340] on span at bounding box center [241, 342] width 197 height 51
click at [143, 317] on input "Drag or click to upload" at bounding box center [143, 317] width 0 height 0
click at [266, 75] on span "Back" at bounding box center [274, 70] width 21 height 13
